Goal: Use online tool/utility: Utilize a website feature to perform a specific function

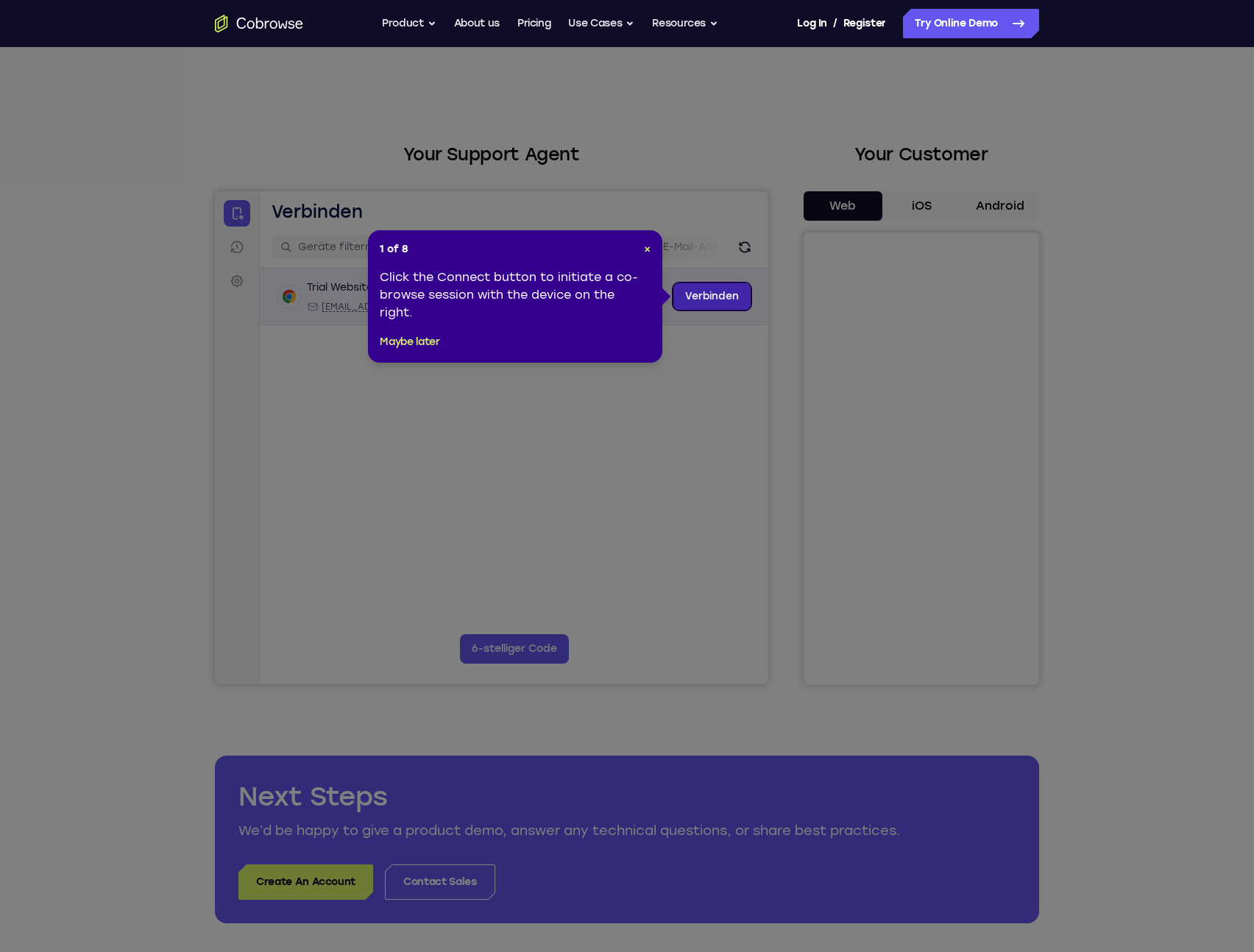
drag, startPoint x: 686, startPoint y: 297, endPoint x: 888, endPoint y: 487, distance: 277.3
click at [686, 297] on link "Verbinden" at bounding box center [712, 296] width 77 height 26
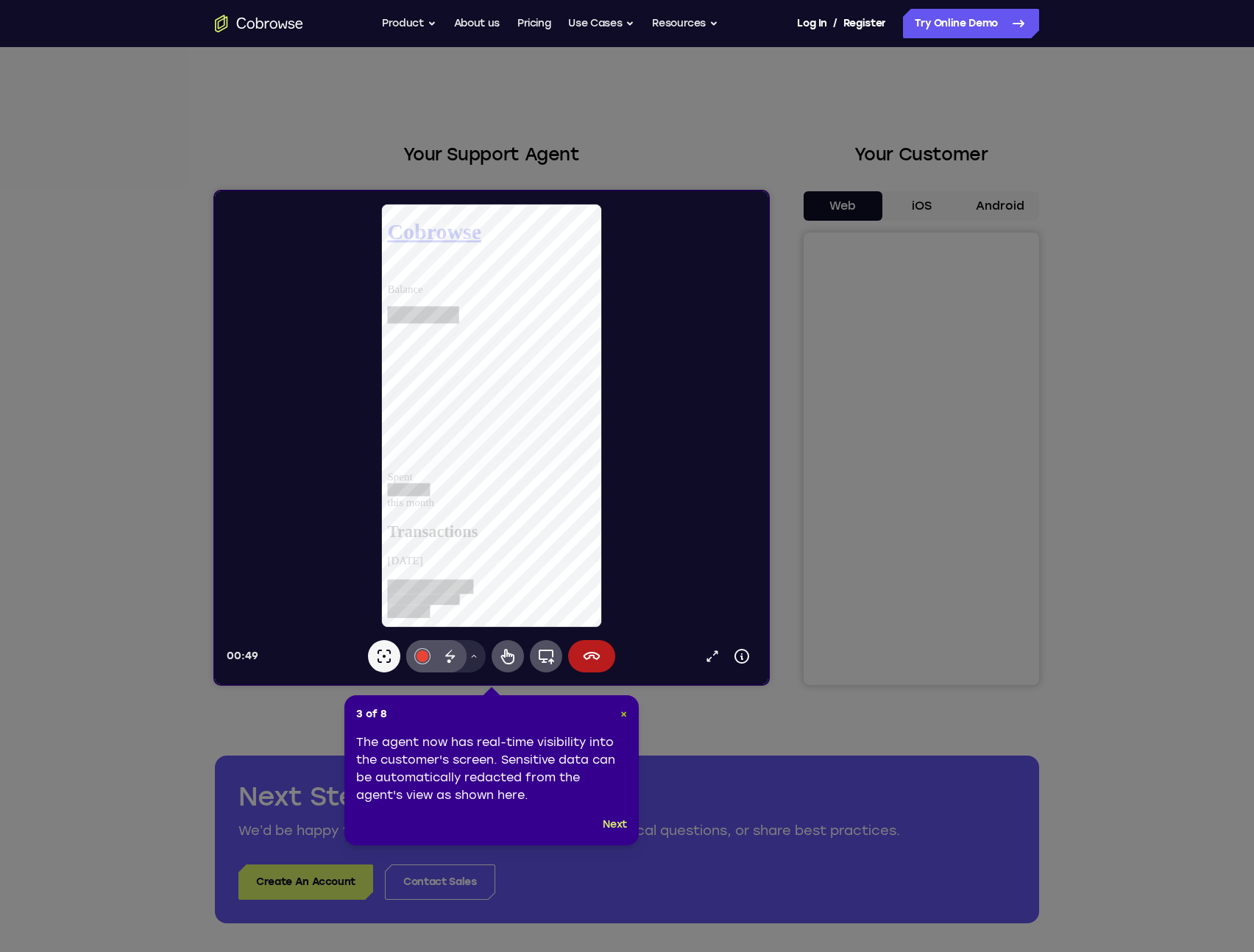
click at [620, 717] on span "×" at bounding box center [623, 714] width 7 height 13
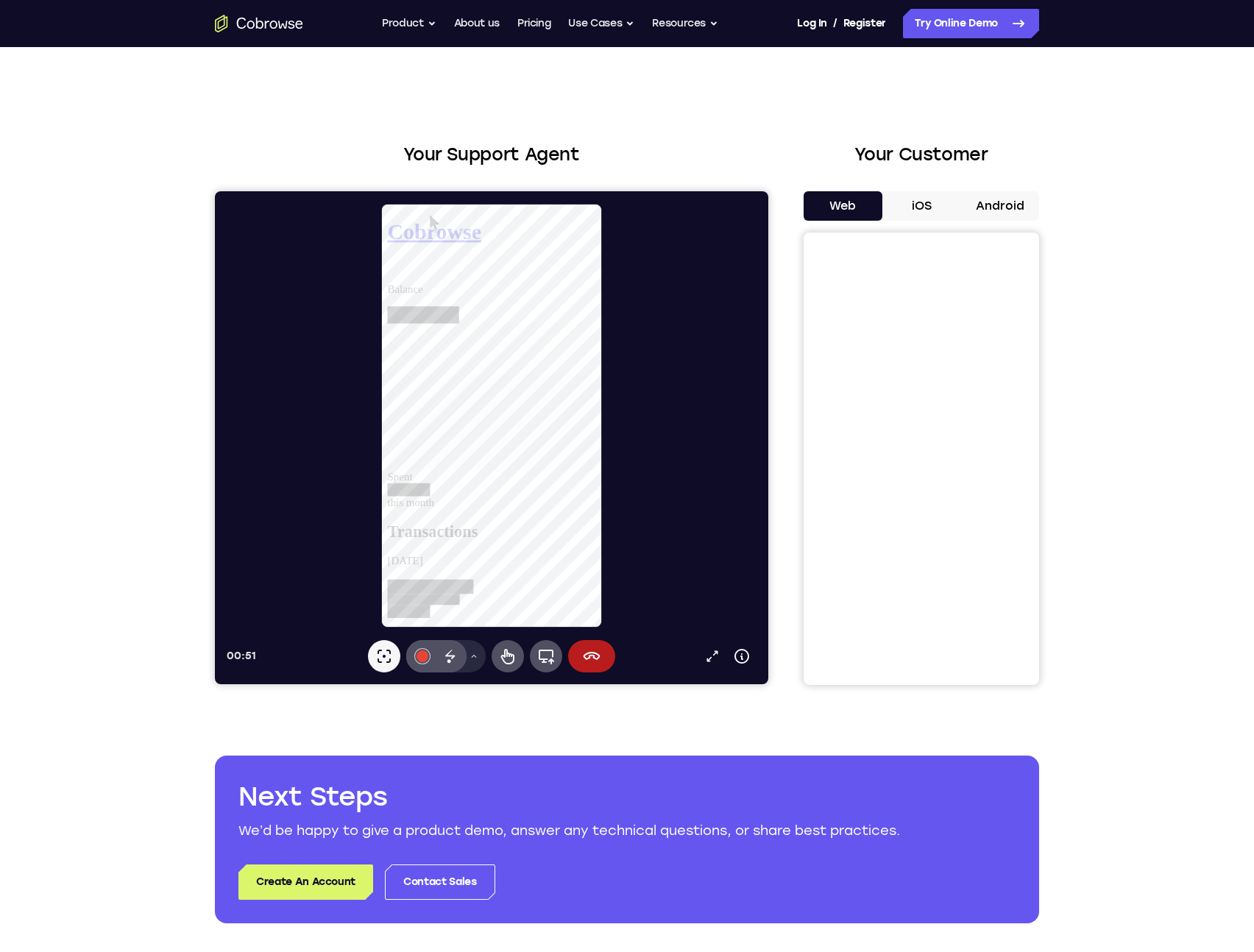
click at [900, 209] on button "iOS" at bounding box center [921, 206] width 79 height 29
click at [842, 200] on button "Web" at bounding box center [843, 206] width 79 height 29
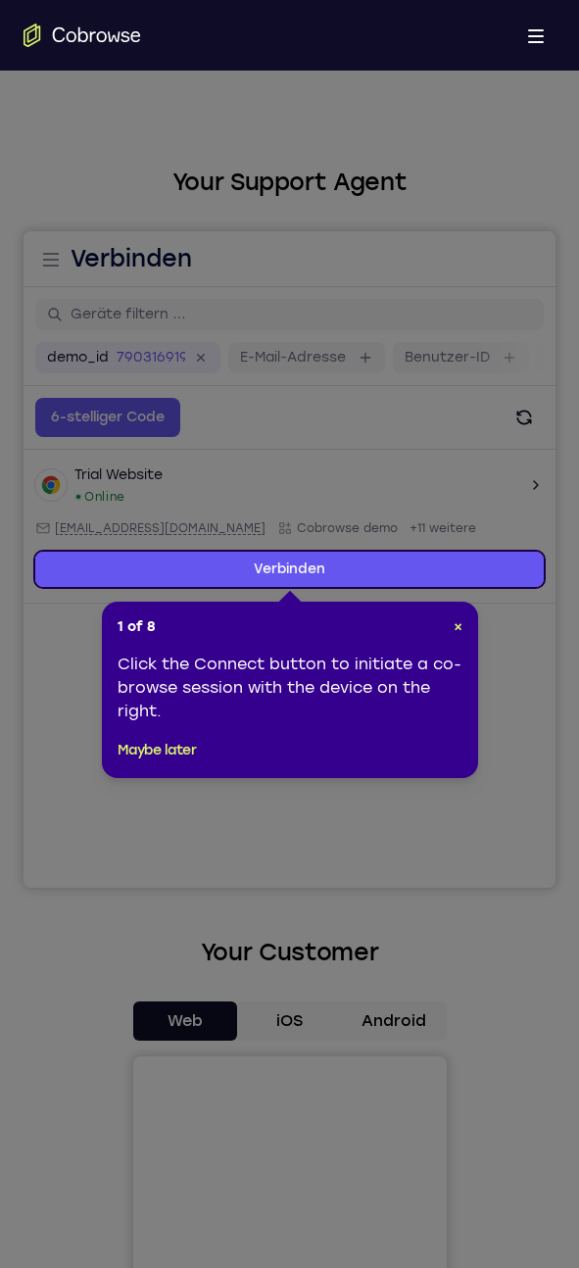
click at [451, 621] on header "1 of 8 ×" at bounding box center [290, 627] width 345 height 20
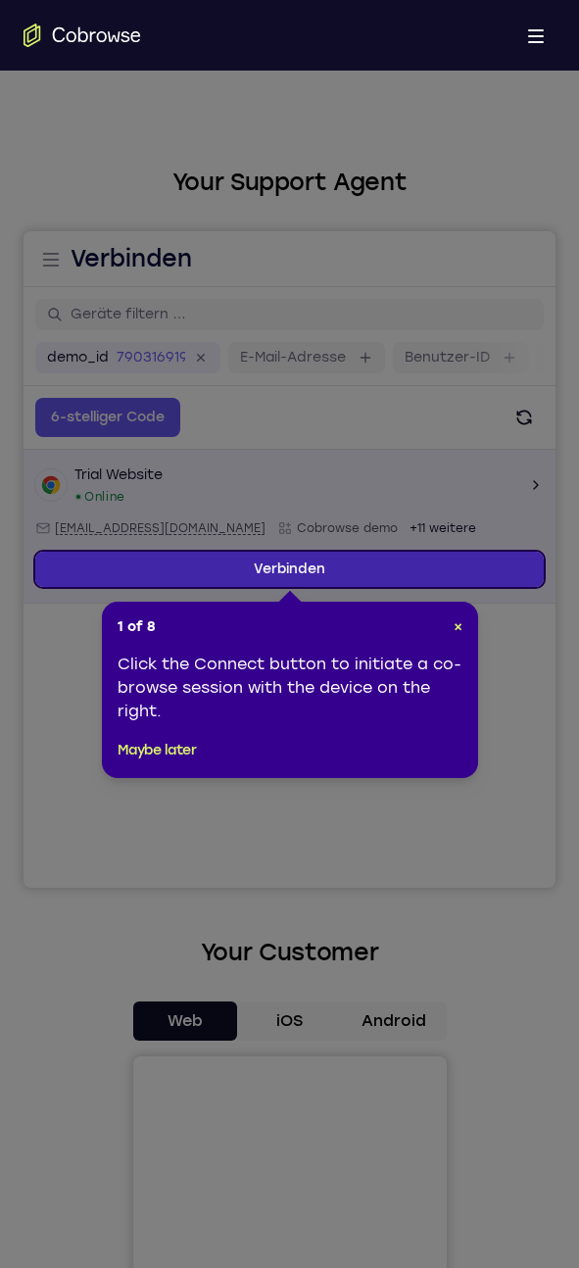
click at [369, 562] on link "Verbinden" at bounding box center [289, 569] width 509 height 35
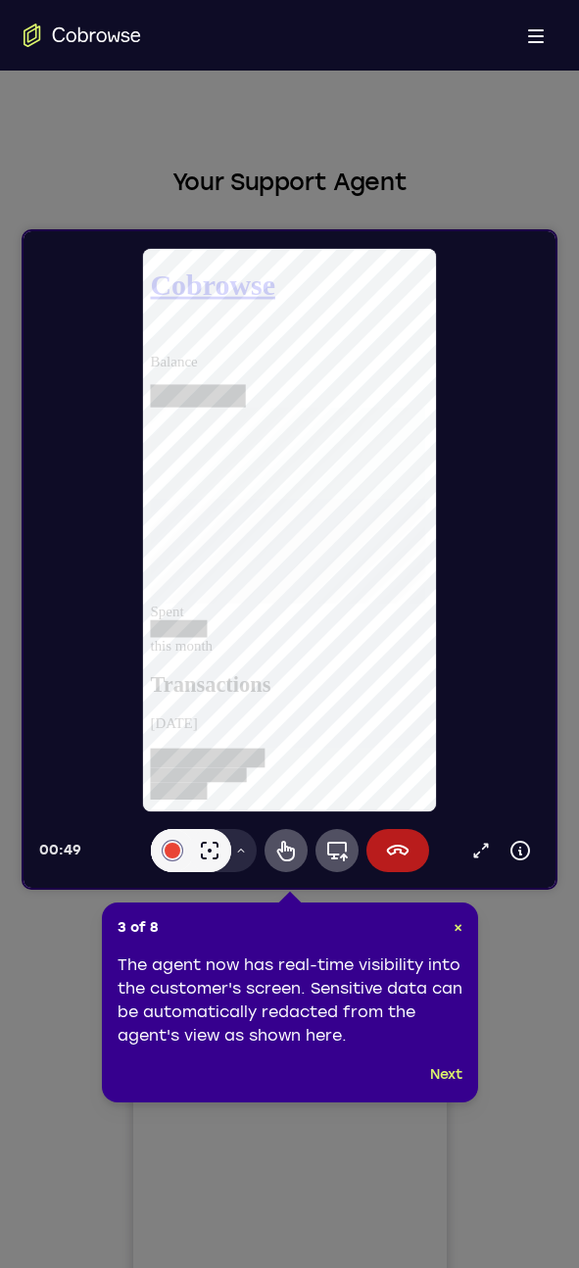
click at [449, 580] on div at bounding box center [297, 530] width 516 height 566
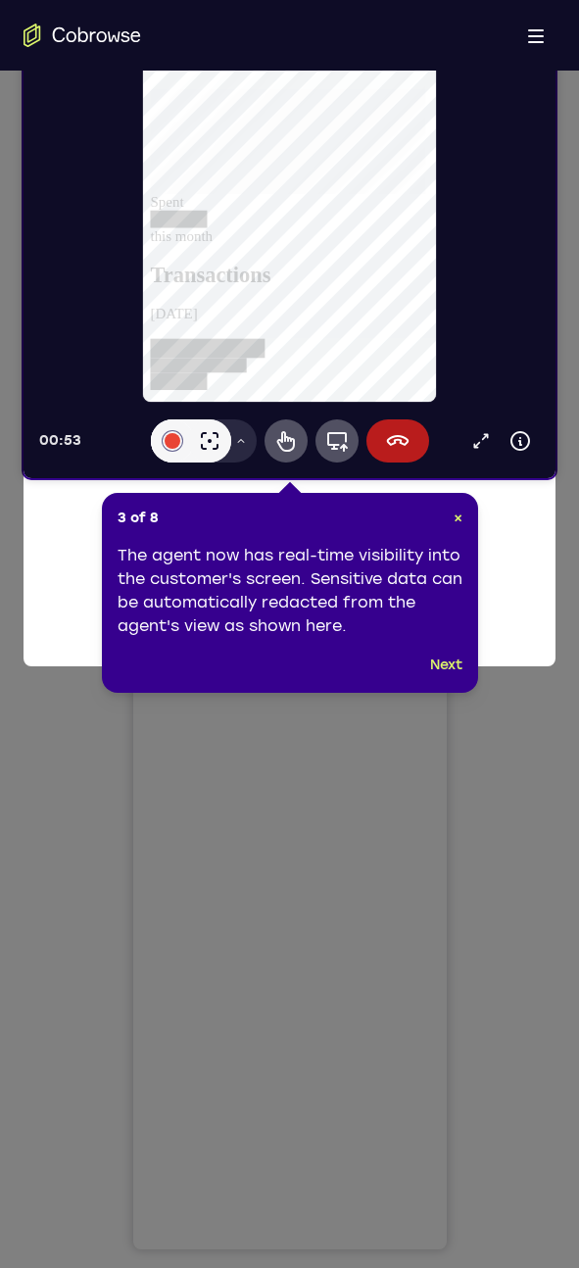
scroll to position [570, 0]
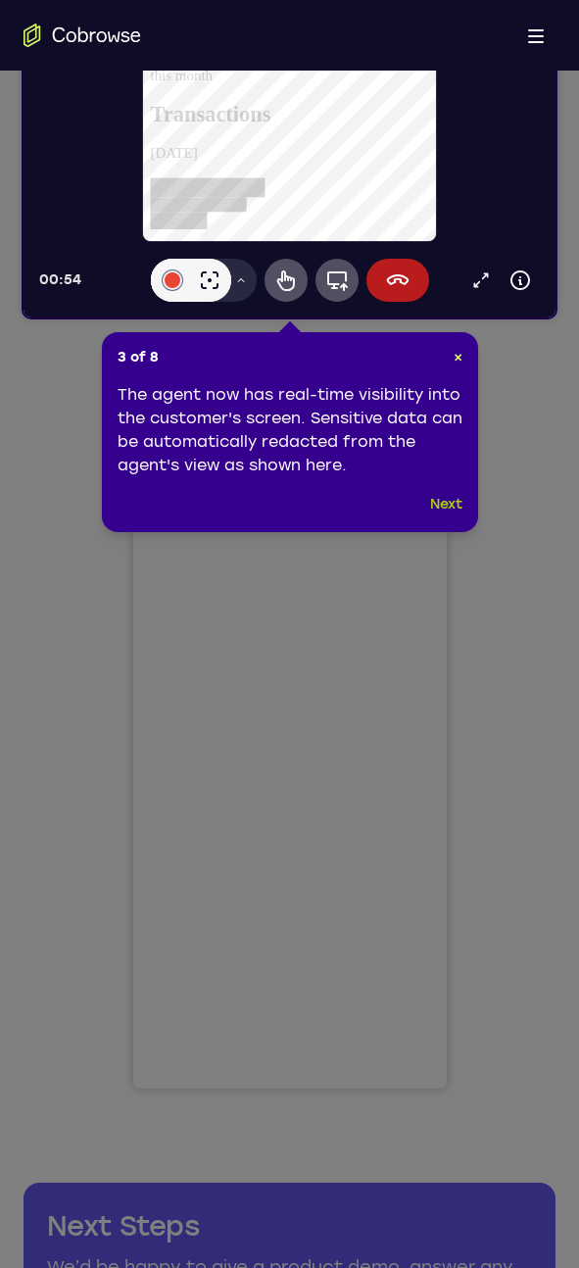
click at [442, 505] on button "Next" at bounding box center [446, 505] width 32 height 24
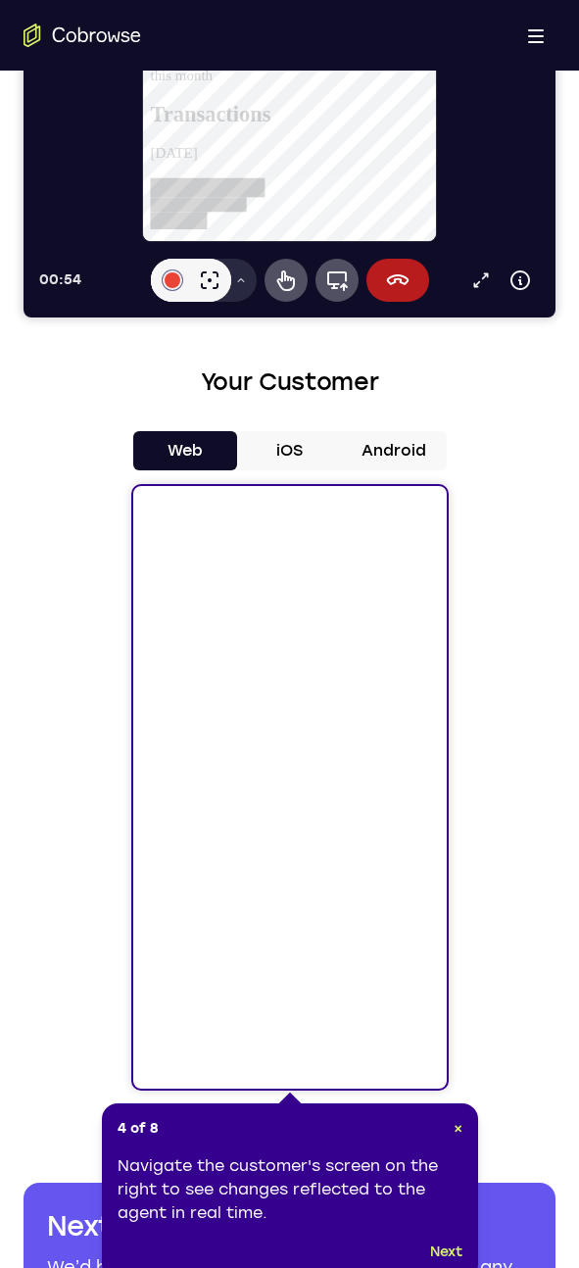
scroll to position [724, 0]
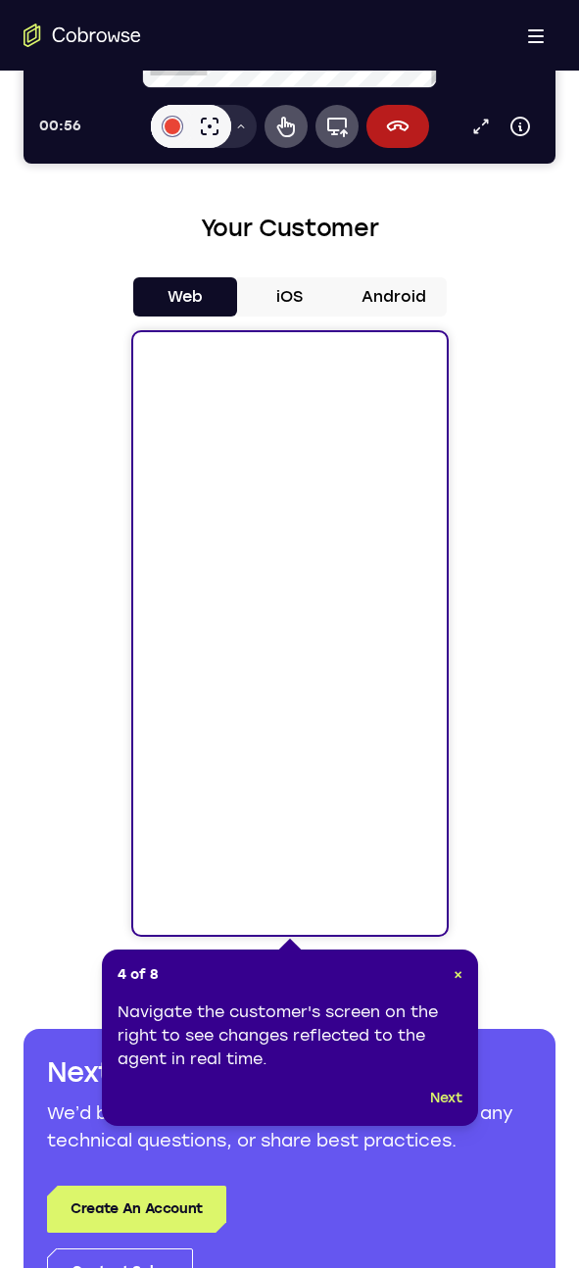
click at [462, 969] on div "4 of 8 × Navigate the customer's screen on the right to see changes reflected t…" at bounding box center [290, 1037] width 376 height 176
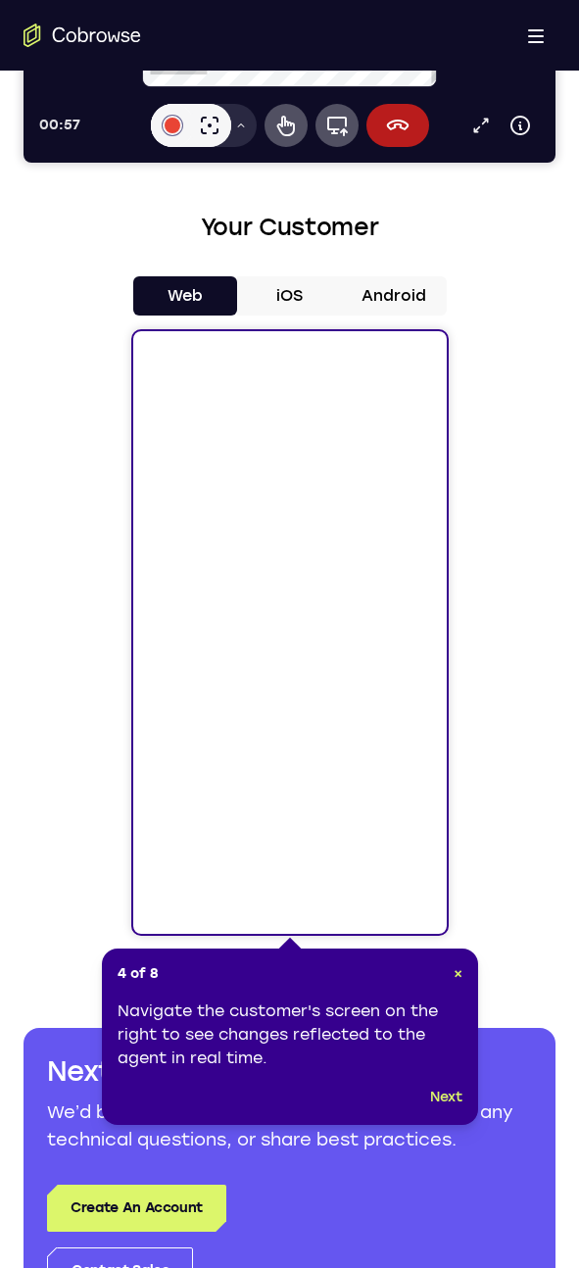
click at [462, 979] on div "4 of 8 × Navigate the customer's screen on the right to see changes reflected t…" at bounding box center [290, 1036] width 376 height 176
click at [461, 975] on span "×" at bounding box center [458, 973] width 9 height 17
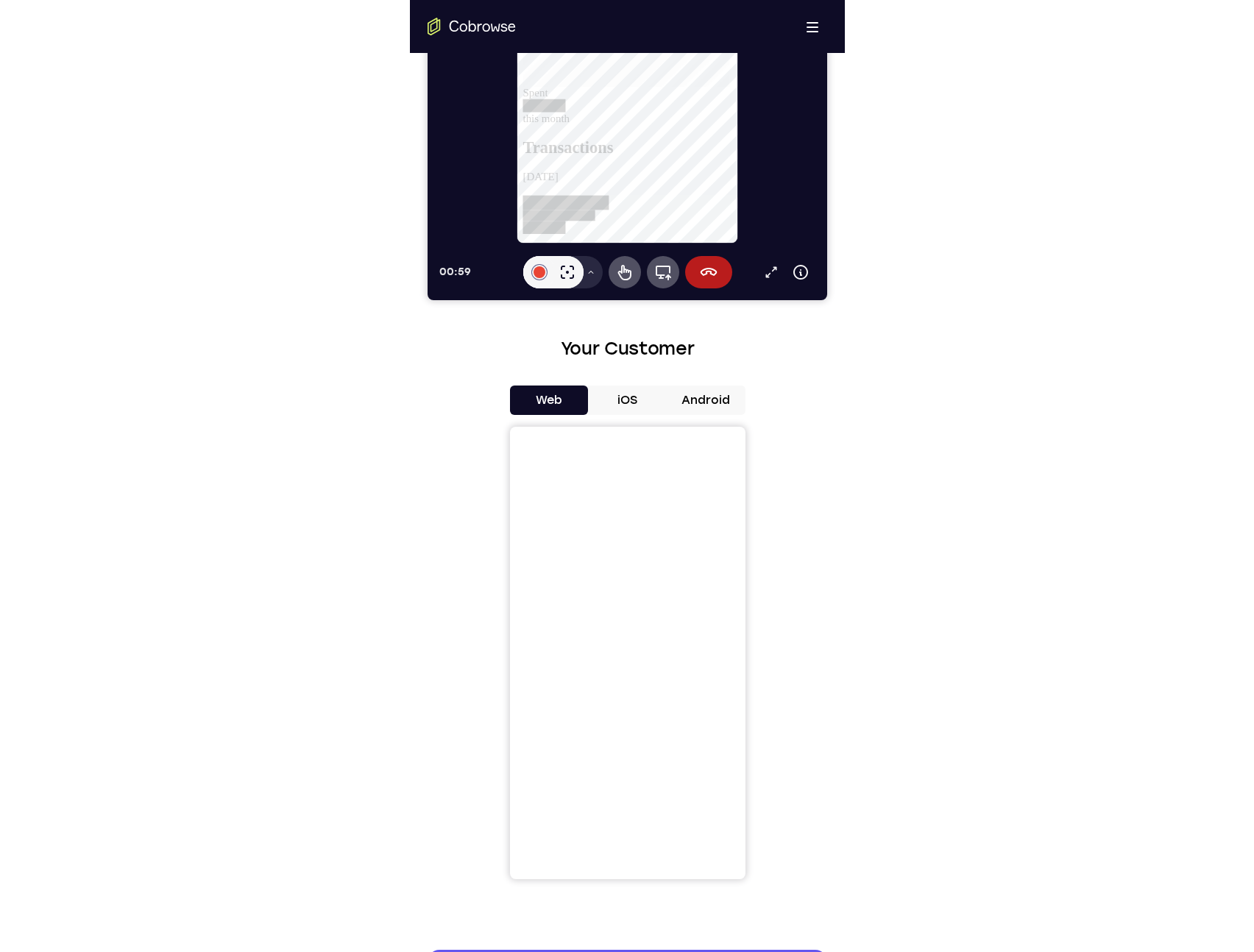
scroll to position [98, 0]
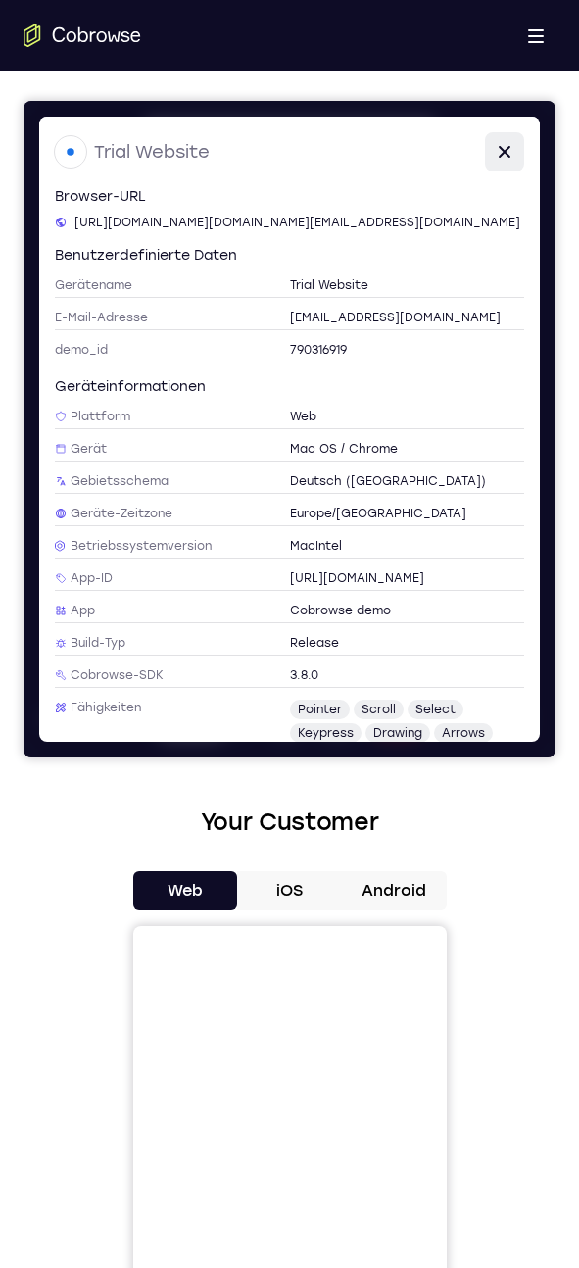
click at [498, 163] on icon at bounding box center [505, 152] width 24 height 24
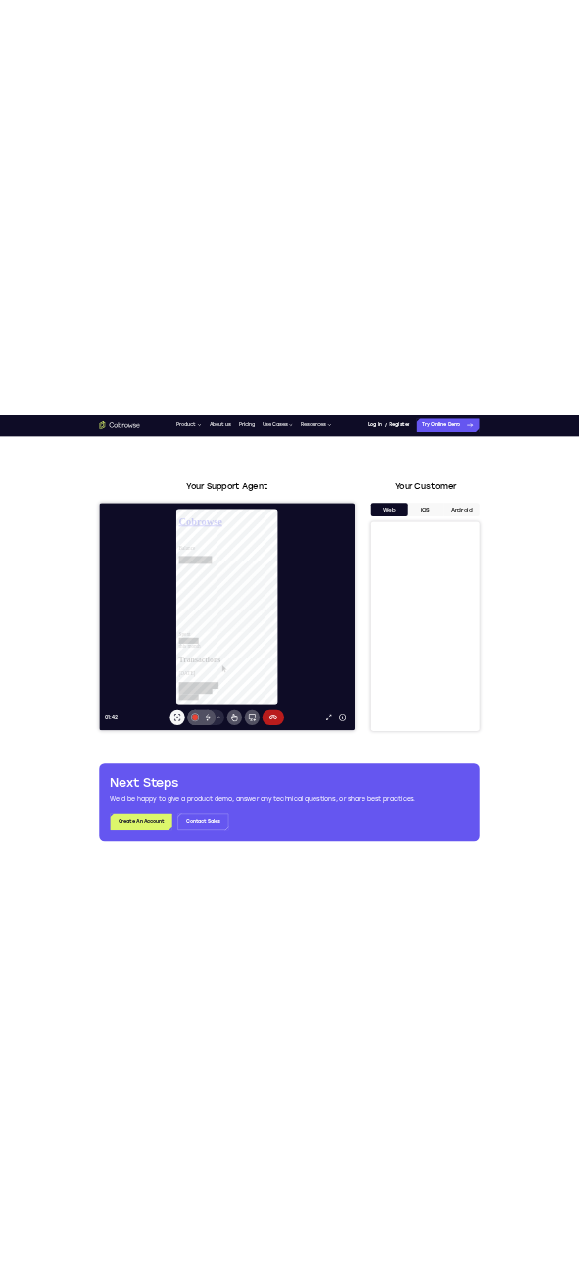
scroll to position [6, 0]
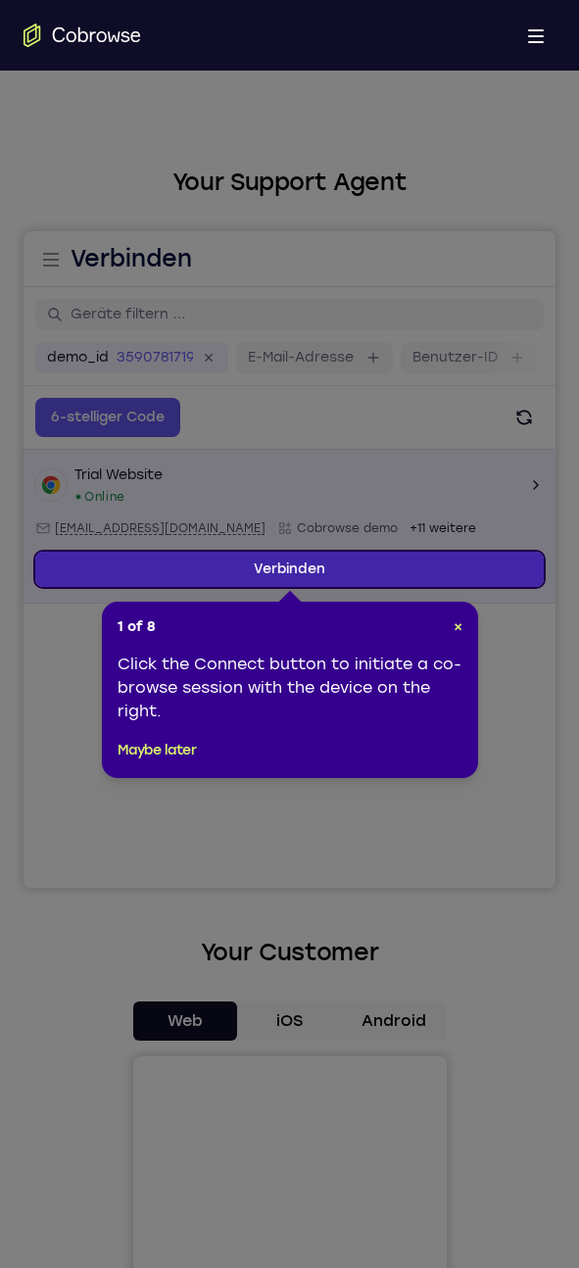
click at [301, 570] on link "Verbinden" at bounding box center [289, 569] width 509 height 35
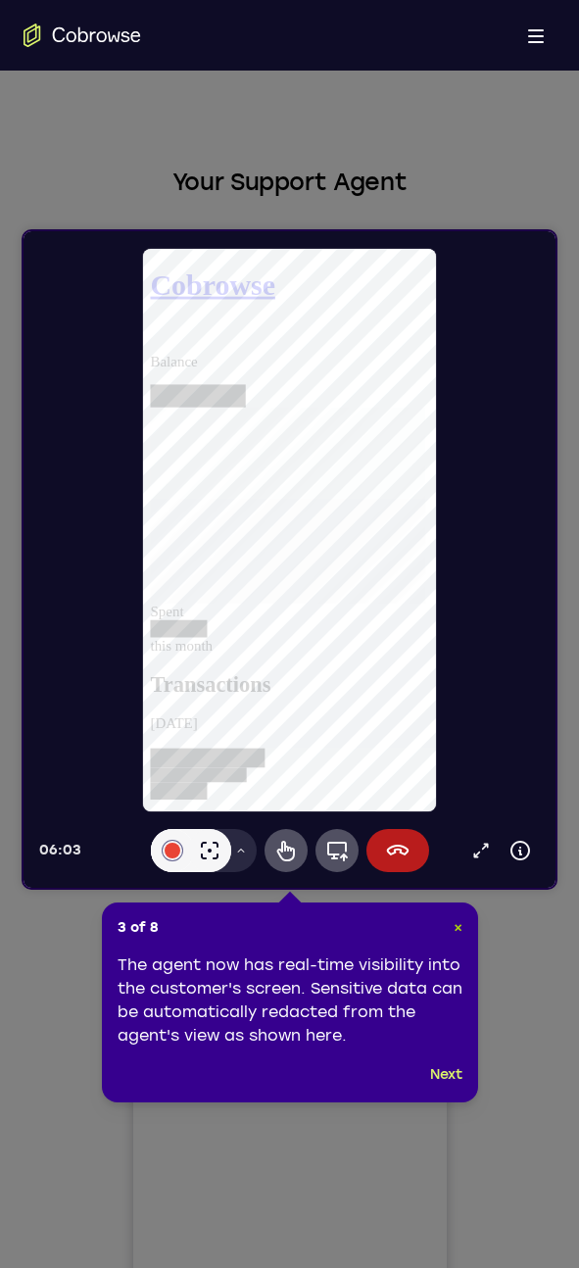
click at [454, 920] on span "×" at bounding box center [458, 927] width 9 height 17
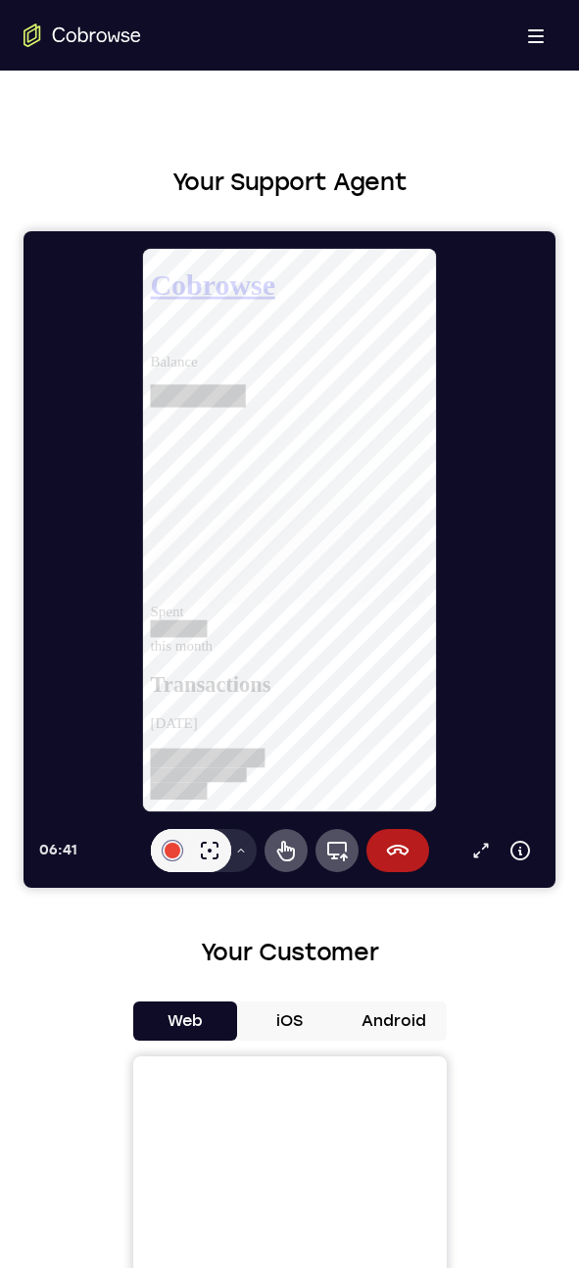
scroll to position [81, 0]
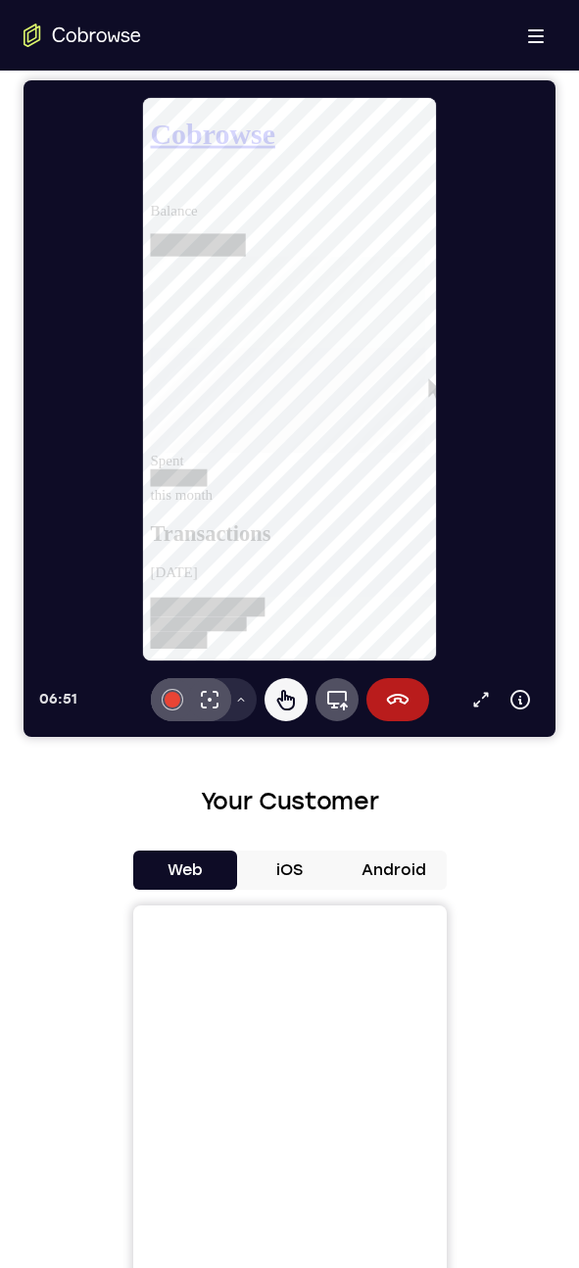
scroll to position [0, 0]
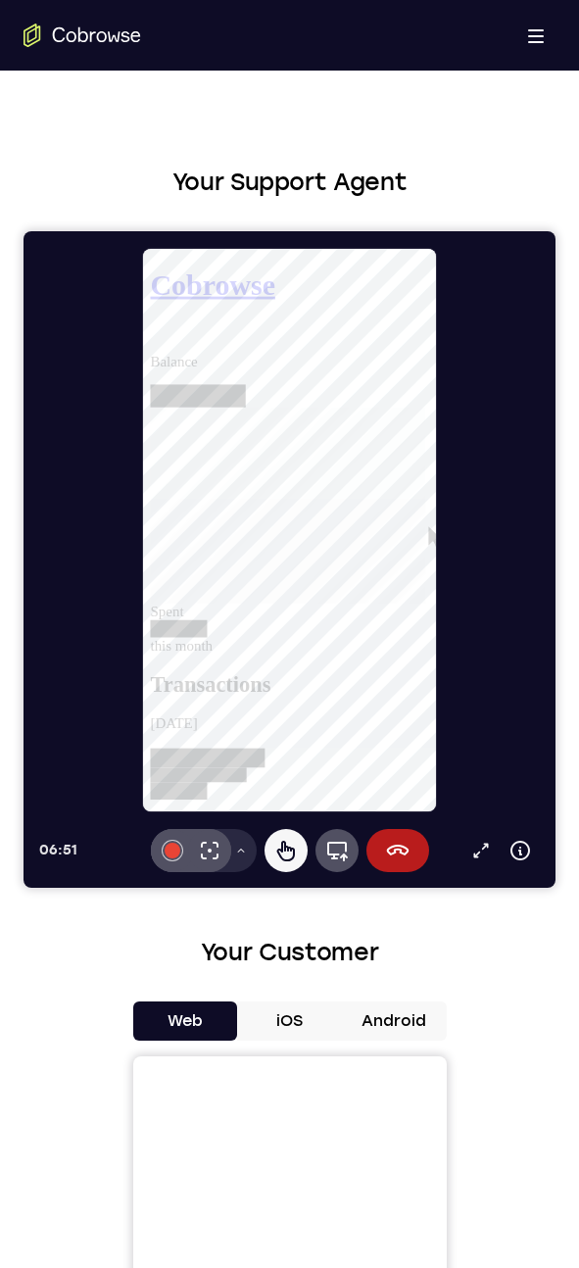
click at [289, 747] on div "[DATE]" at bounding box center [300, 756] width 298 height 18
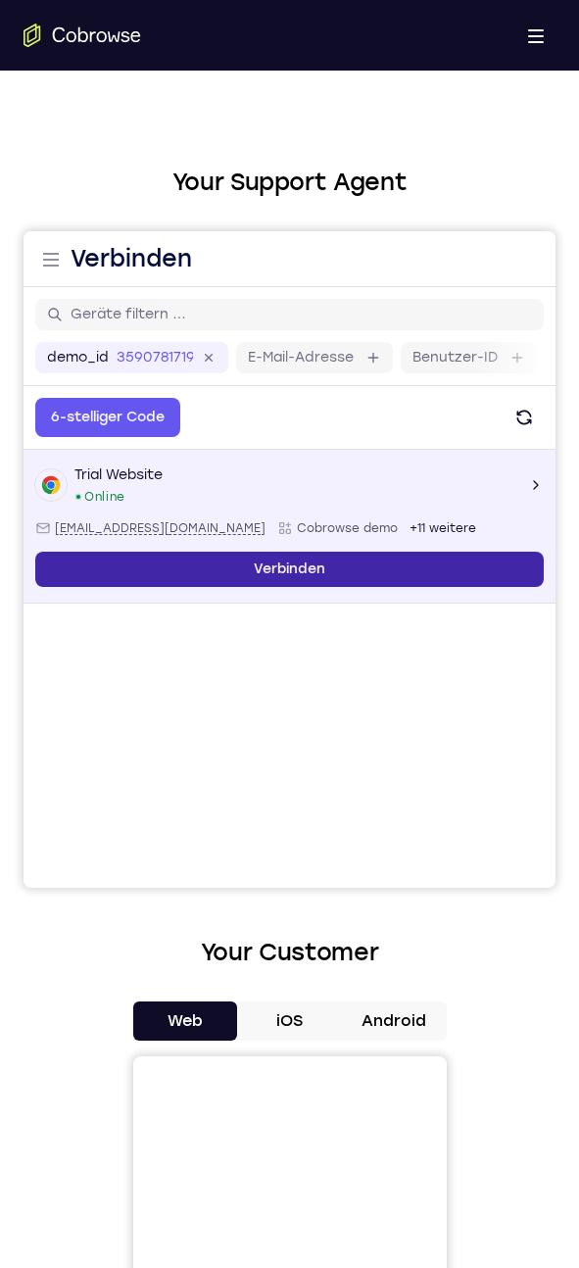
click at [329, 556] on link "Verbinden" at bounding box center [289, 569] width 509 height 35
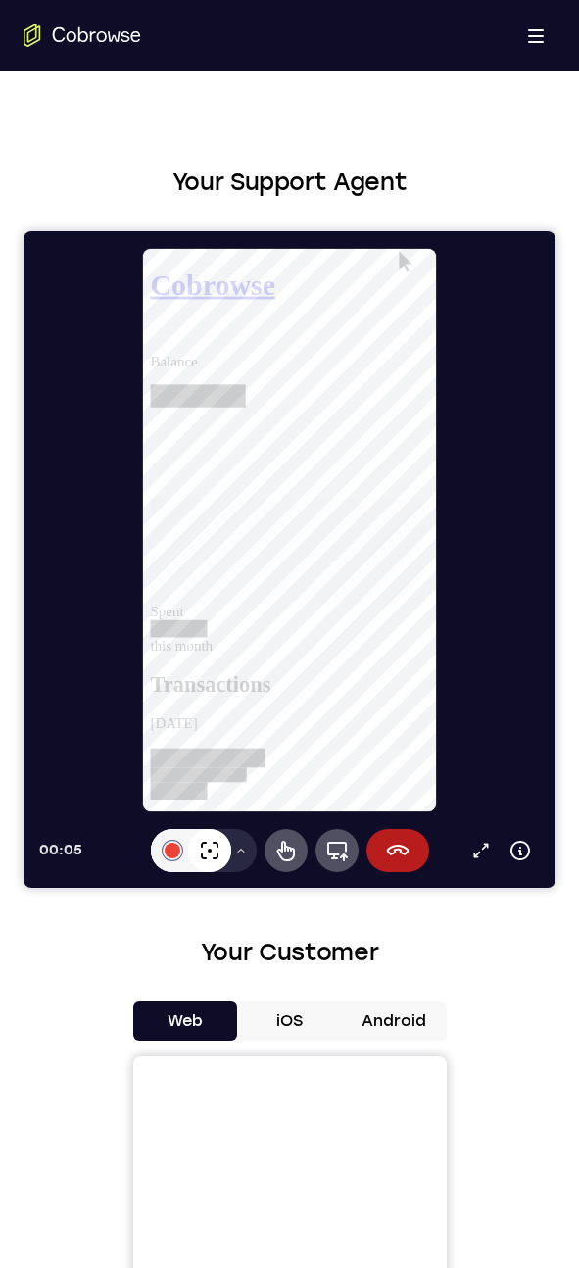
click at [230, 849] on div "Laserpointer" at bounding box center [209, 850] width 43 height 43
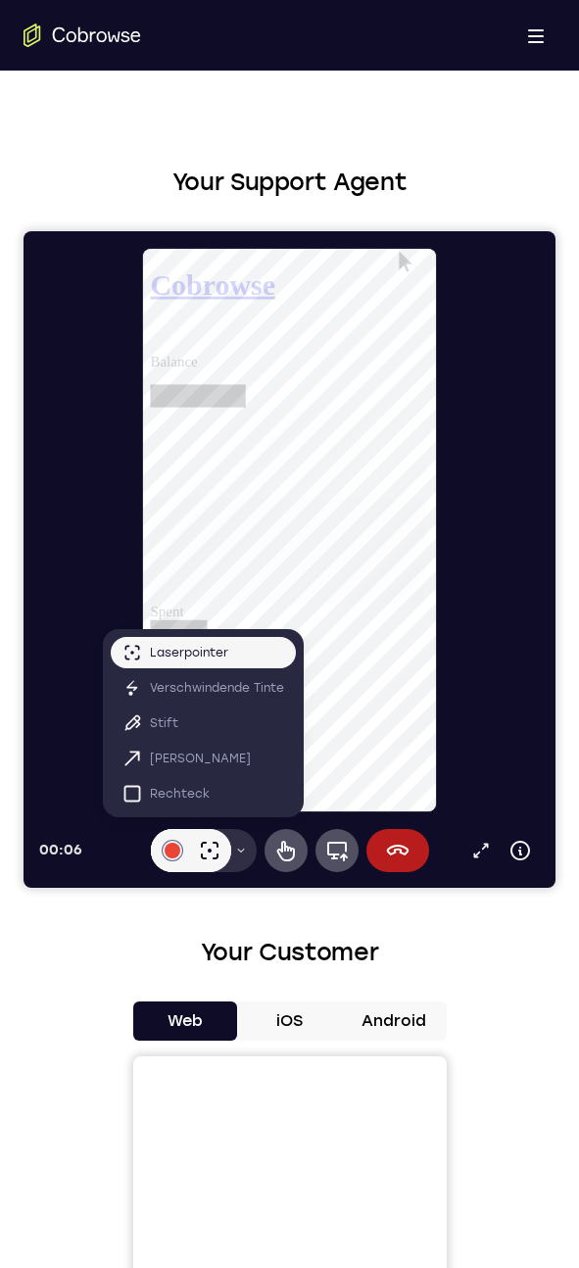
click at [243, 843] on button "Menü mit Zeichentools" at bounding box center [240, 850] width 31 height 43
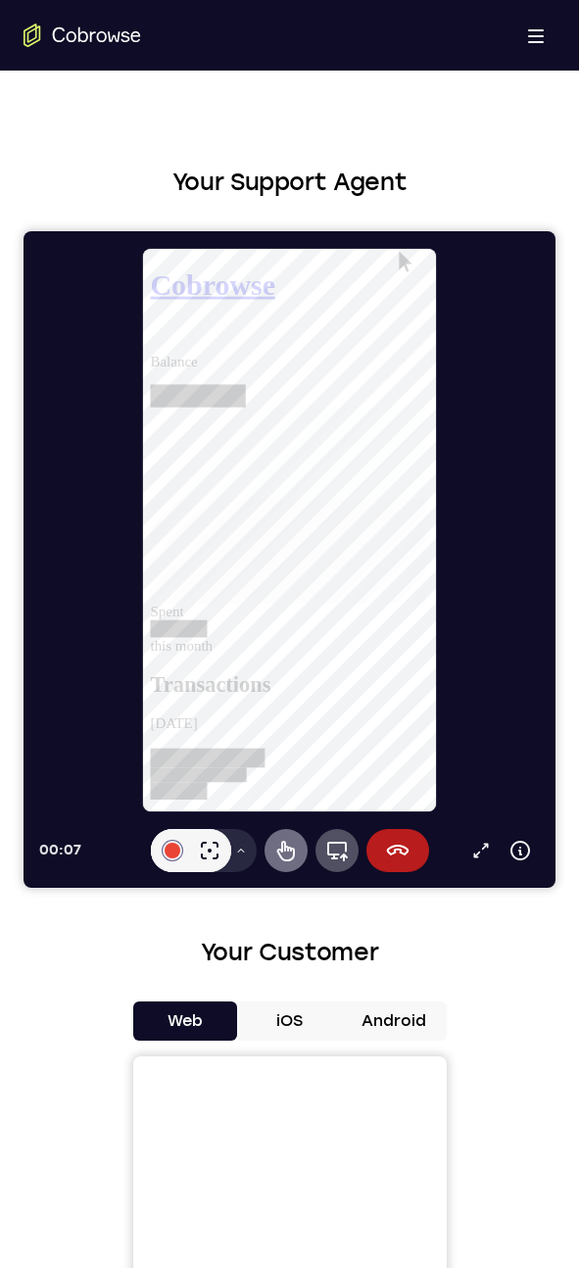
click at [298, 857] on button "Remote-Steuerung" at bounding box center [286, 850] width 43 height 43
